Goal: Task Accomplishment & Management: Manage account settings

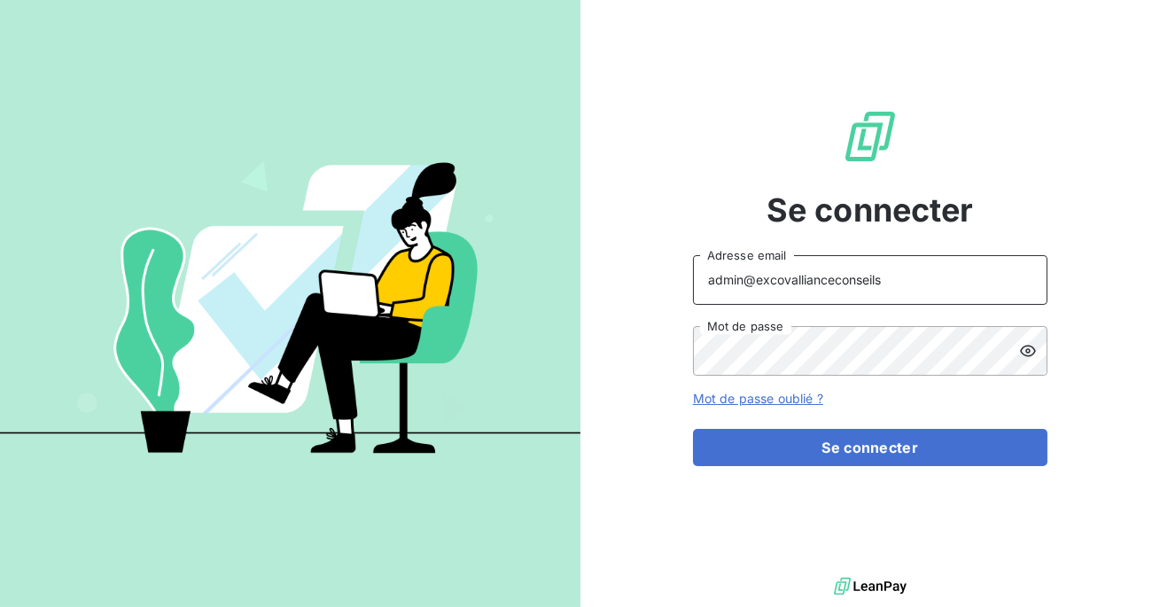
click at [891, 287] on input "admin@excovallianceconseils" at bounding box center [870, 280] width 354 height 50
type input "admin@excovalliancesc"
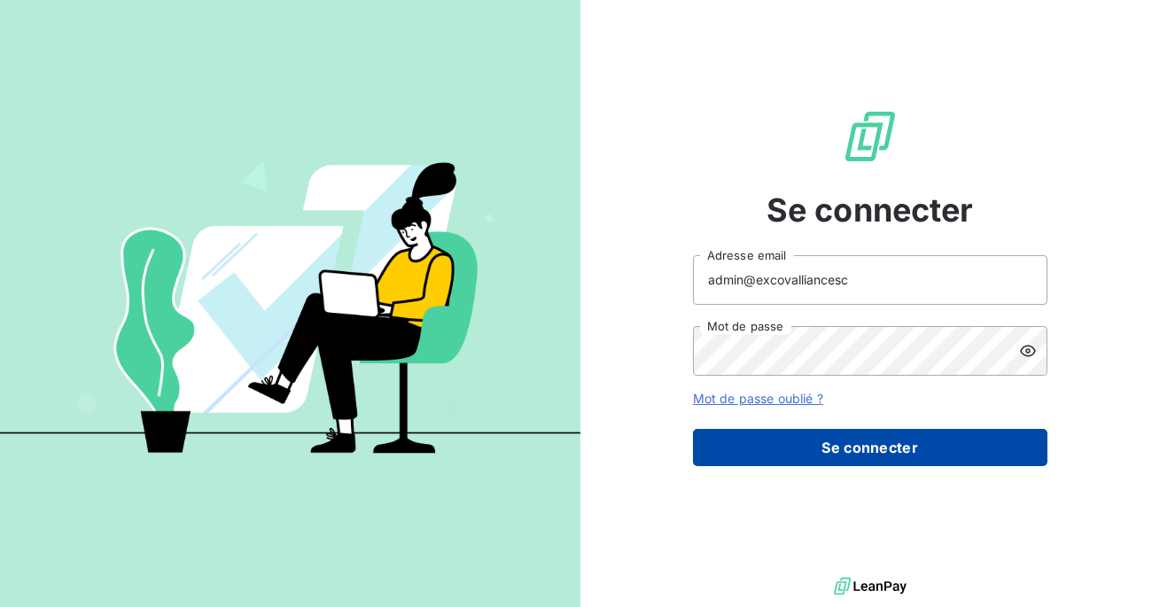
click at [834, 436] on button "Se connecter" at bounding box center [870, 447] width 354 height 37
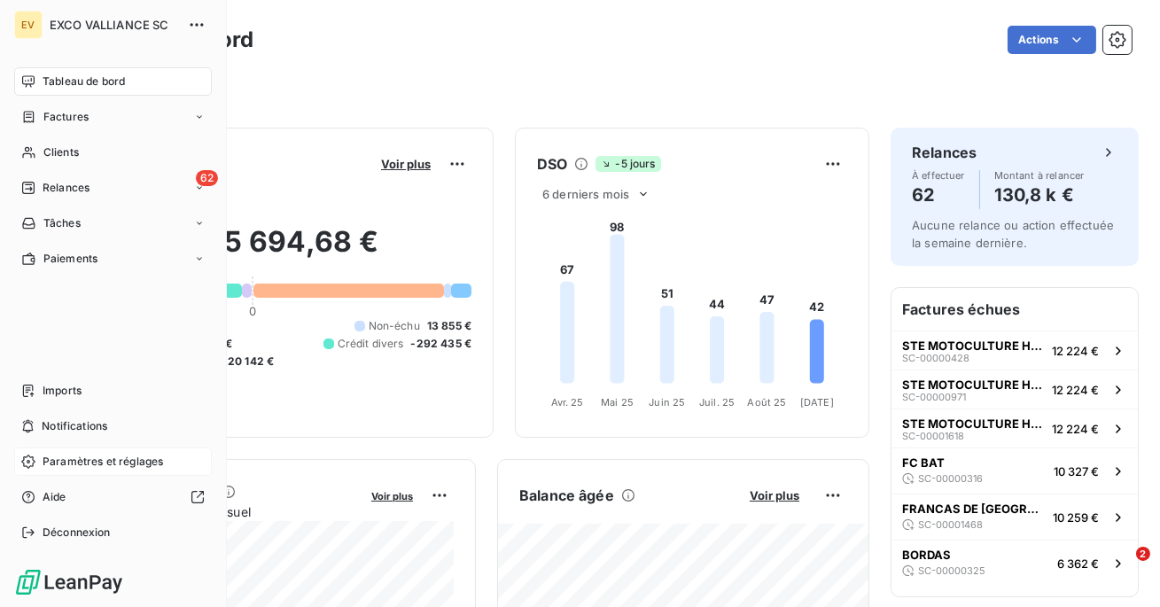
click at [60, 452] on div "Paramètres et réglages" at bounding box center [113, 462] width 198 height 28
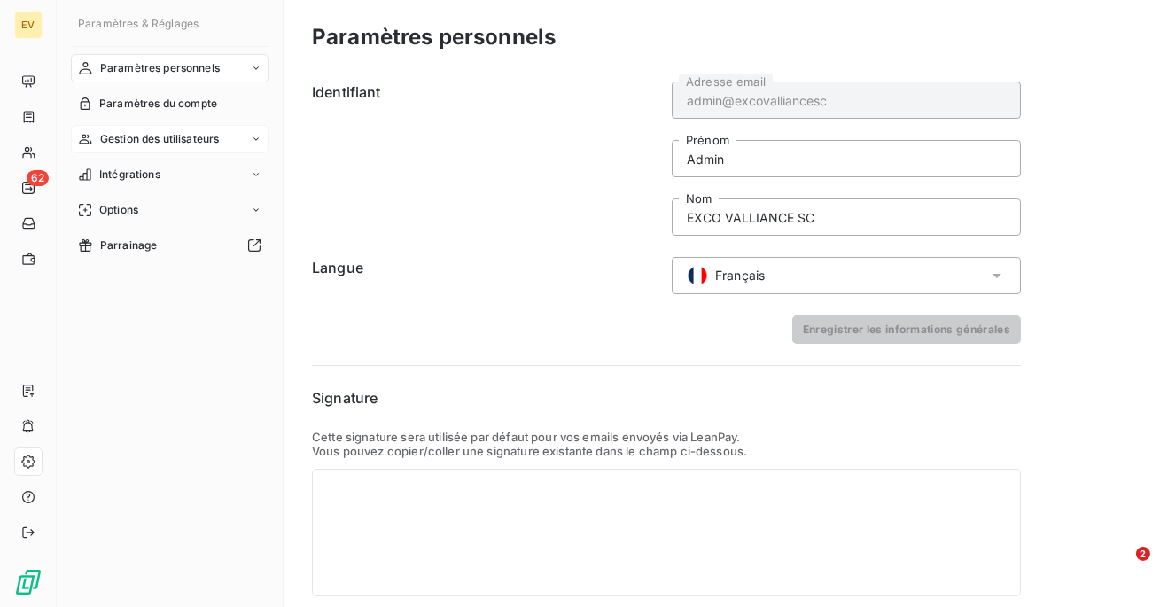
click at [163, 149] on div "Gestion des utilisateurs" at bounding box center [170, 139] width 198 height 28
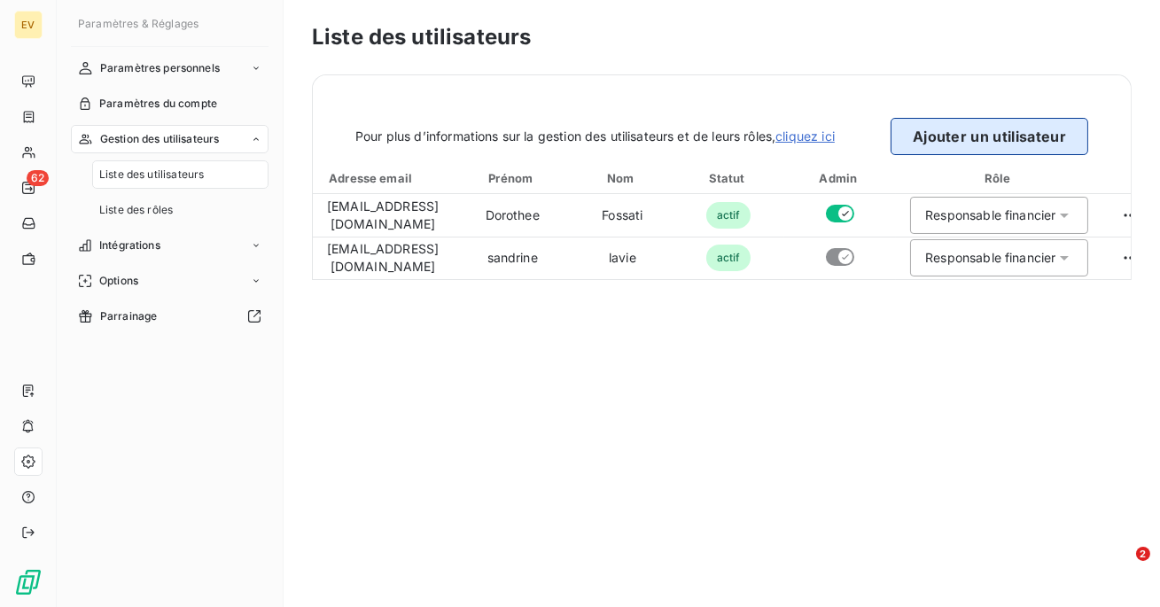
click at [962, 149] on button "Ajouter un utilisateur" at bounding box center [990, 136] width 198 height 37
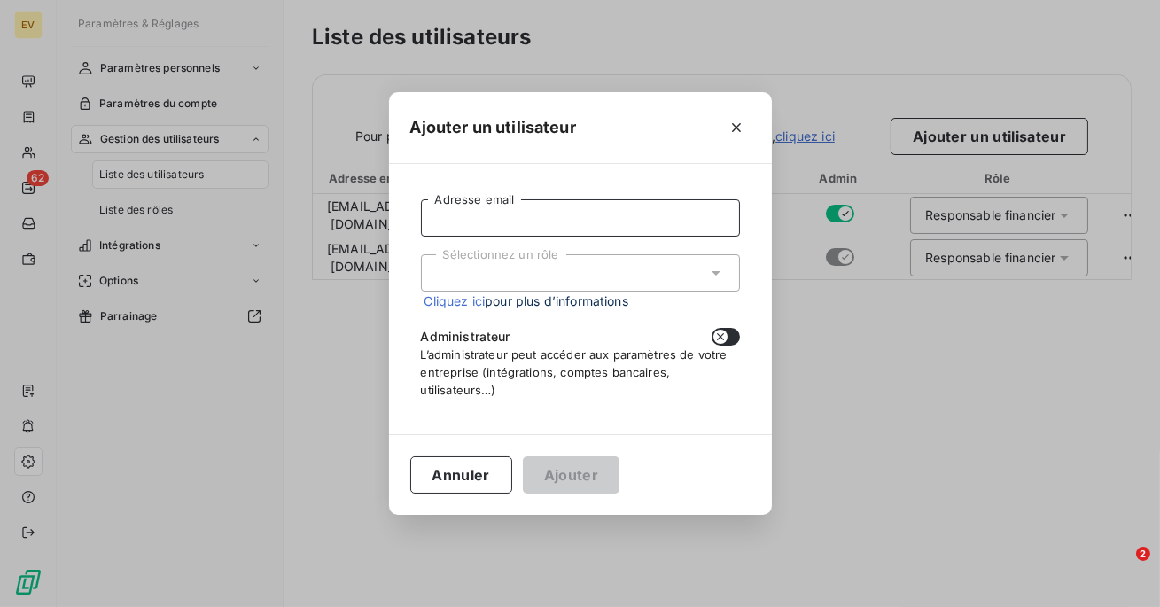
click at [650, 234] on input "Adresse email" at bounding box center [580, 217] width 319 height 37
paste input "[EMAIL_ADDRESS][DOMAIN_NAME]"
type input "[EMAIL_ADDRESS][DOMAIN_NAME]"
click at [581, 287] on div "Sélectionnez un rôle" at bounding box center [580, 272] width 319 height 37
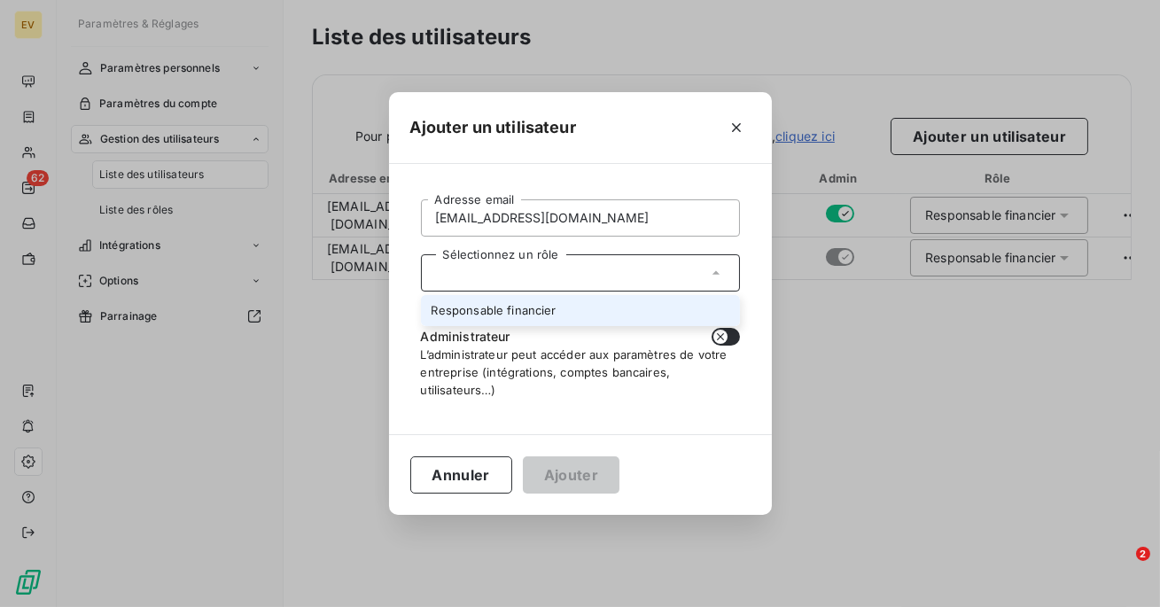
click at [548, 309] on li "Responsable financier" at bounding box center [580, 310] width 319 height 31
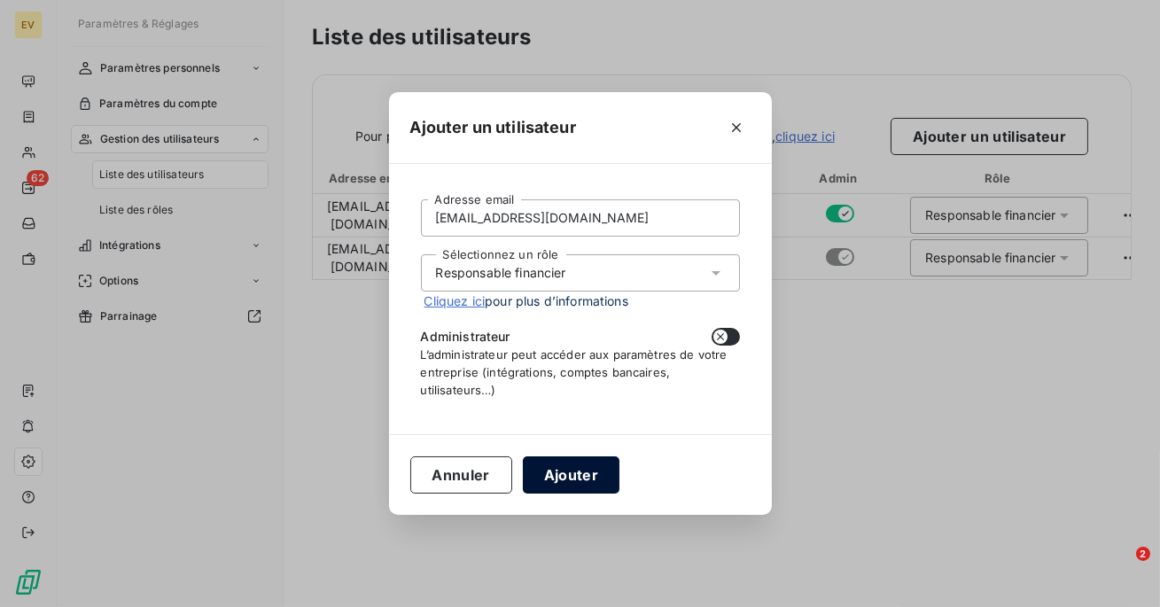
click at [573, 485] on button "Ajouter" at bounding box center [571, 474] width 97 height 37
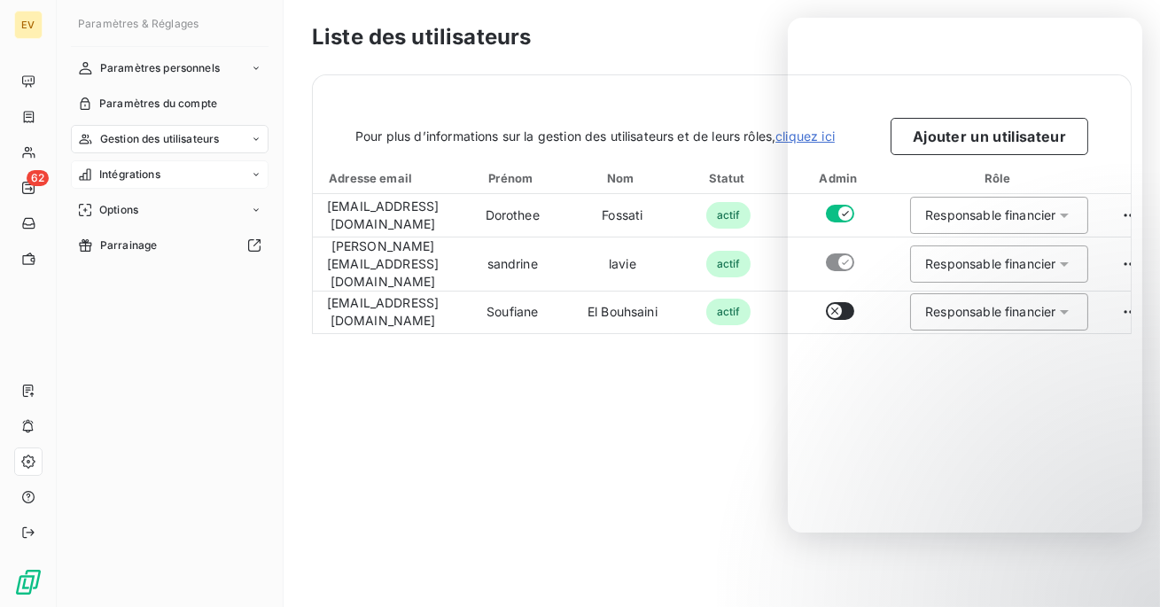
click at [121, 176] on span "Intégrations" at bounding box center [129, 175] width 61 height 16
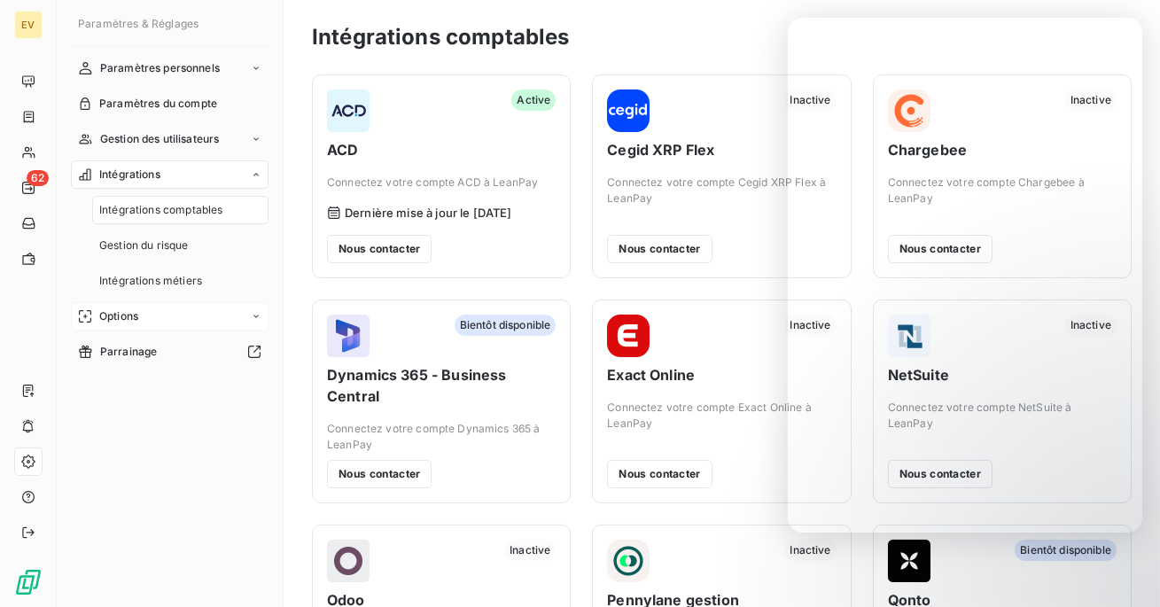
click at [140, 309] on div "Options" at bounding box center [170, 316] width 198 height 28
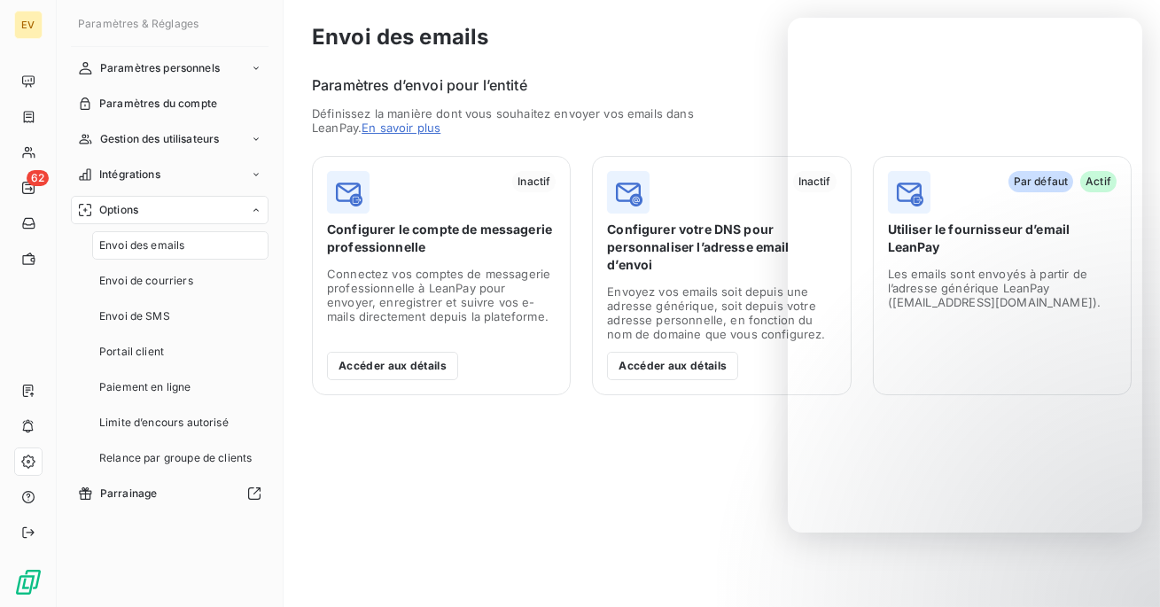
click at [164, 247] on span "Envoi des emails" at bounding box center [141, 245] width 85 height 16
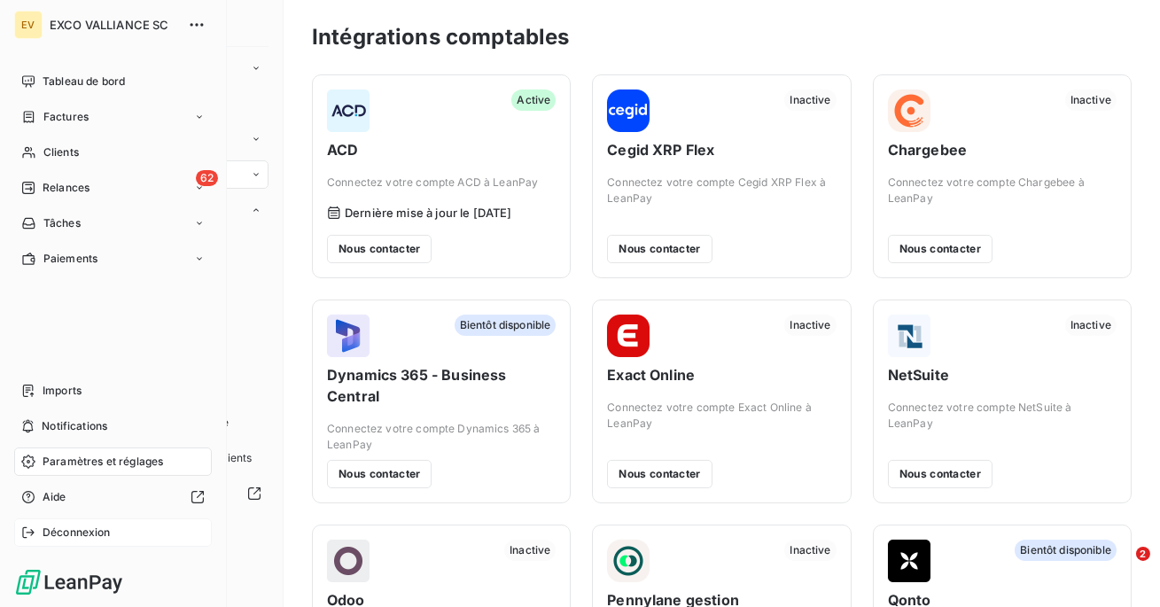
click at [58, 524] on div "Déconnexion" at bounding box center [113, 532] width 198 height 28
